Goal: Task Accomplishment & Management: Use online tool/utility

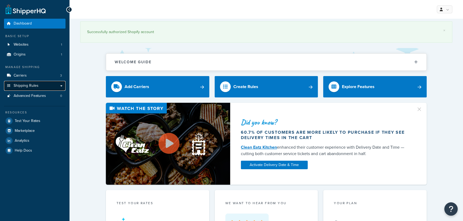
drag, startPoint x: 0, startPoint y: 0, endPoint x: 35, endPoint y: 85, distance: 91.6
click at [35, 85] on span "Shipping Rules" at bounding box center [26, 86] width 25 height 5
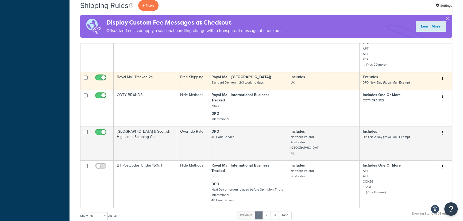
scroll to position [259, 0]
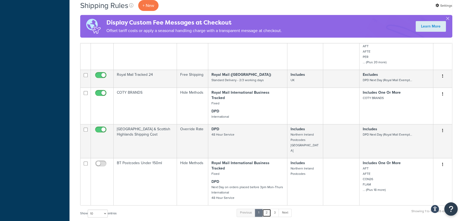
click at [268, 209] on link "2" at bounding box center [266, 213] width 9 height 8
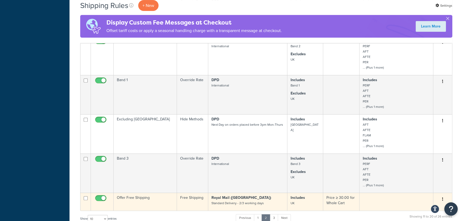
scroll to position [275, 0]
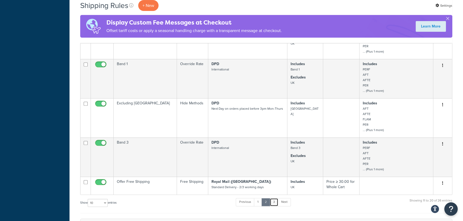
click at [274, 205] on link "3" at bounding box center [274, 202] width 9 height 8
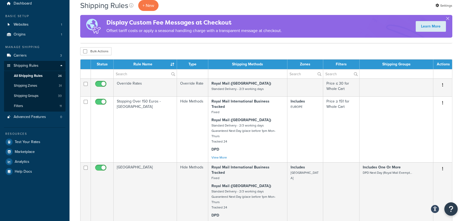
scroll to position [16, 0]
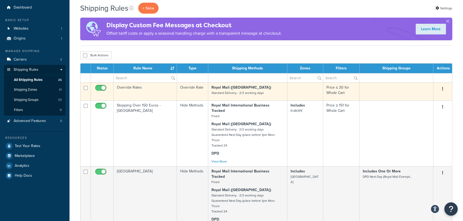
click at [191, 93] on td "Override Rate" at bounding box center [192, 92] width 31 height 18
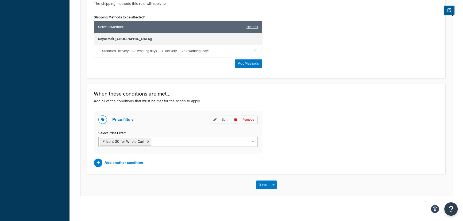
scroll to position [304, 0]
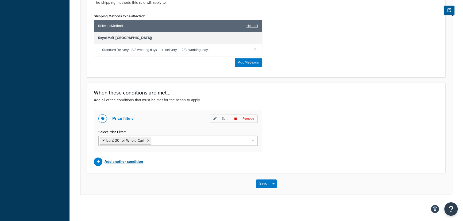
click at [139, 160] on p "Add another condition" at bounding box center [123, 161] width 38 height 7
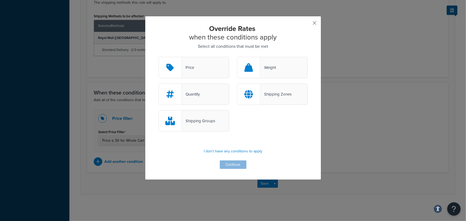
click at [308, 24] on button "button" at bounding box center [307, 24] width 1 height 1
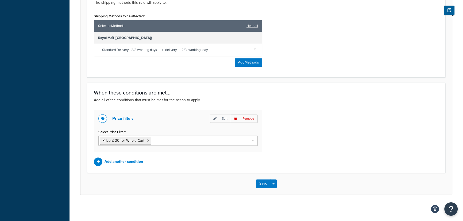
click at [166, 189] on div "Save Save Dropdown Save and Edit Save and Duplicate Save and Create New" at bounding box center [265, 184] width 371 height 22
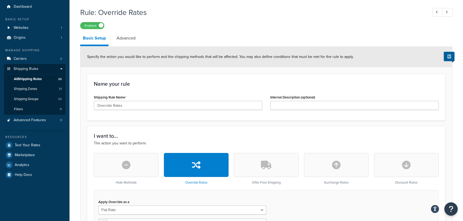
scroll to position [8, 0]
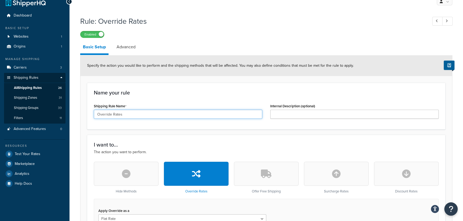
drag, startPoint x: 133, startPoint y: 115, endPoint x: 93, endPoint y: 115, distance: 39.8
click at [93, 115] on div "Shipping Rule Name Override Rates" at bounding box center [178, 112] width 176 height 21
click at [118, 116] on input "under £30" at bounding box center [178, 114] width 168 height 9
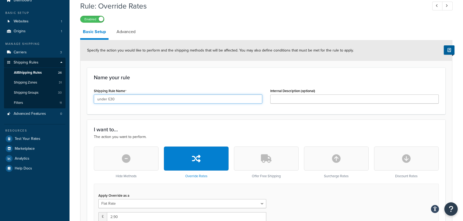
scroll to position [13, 0]
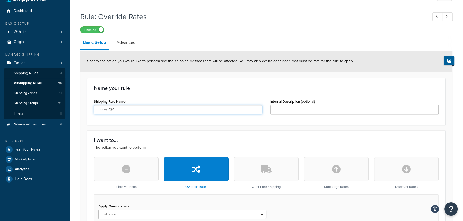
click at [98, 108] on input "under £30" at bounding box center [178, 109] width 168 height 9
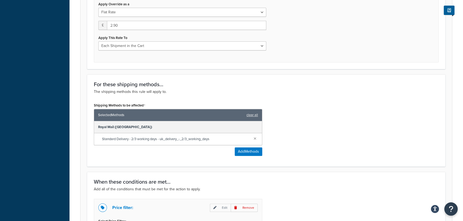
scroll to position [304, 0]
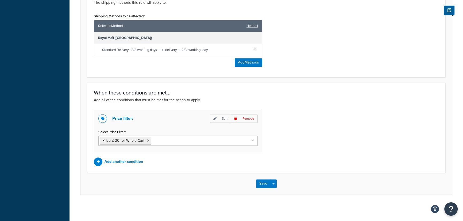
type input "Orders Under £30"
click at [250, 183] on div "Save Save Dropdown Save and Edit Save and Duplicate Save and Create New" at bounding box center [265, 184] width 371 height 22
click at [267, 184] on button "Save" at bounding box center [263, 184] width 14 height 9
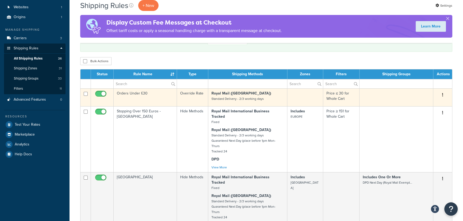
scroll to position [38, 0]
